Goal: Find specific page/section: Find specific page/section

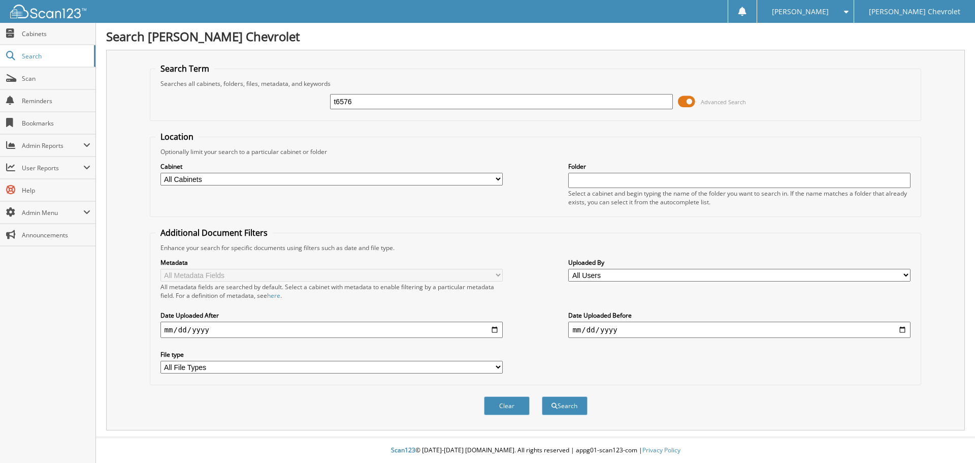
type input "t6576"
click at [542, 396] on button "Search" at bounding box center [565, 405] width 46 height 19
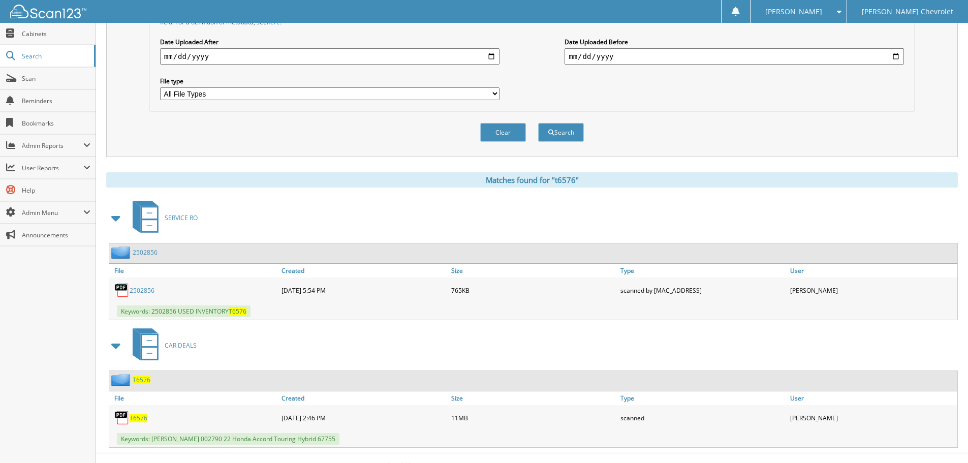
scroll to position [289, 0]
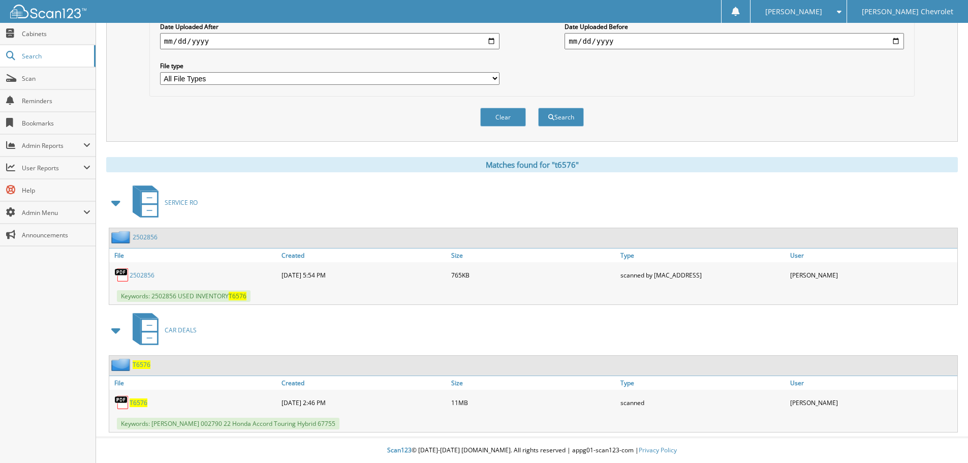
click at [139, 401] on span "T6576" at bounding box center [139, 402] width 18 height 9
